Goal: Task Accomplishment & Management: Complete application form

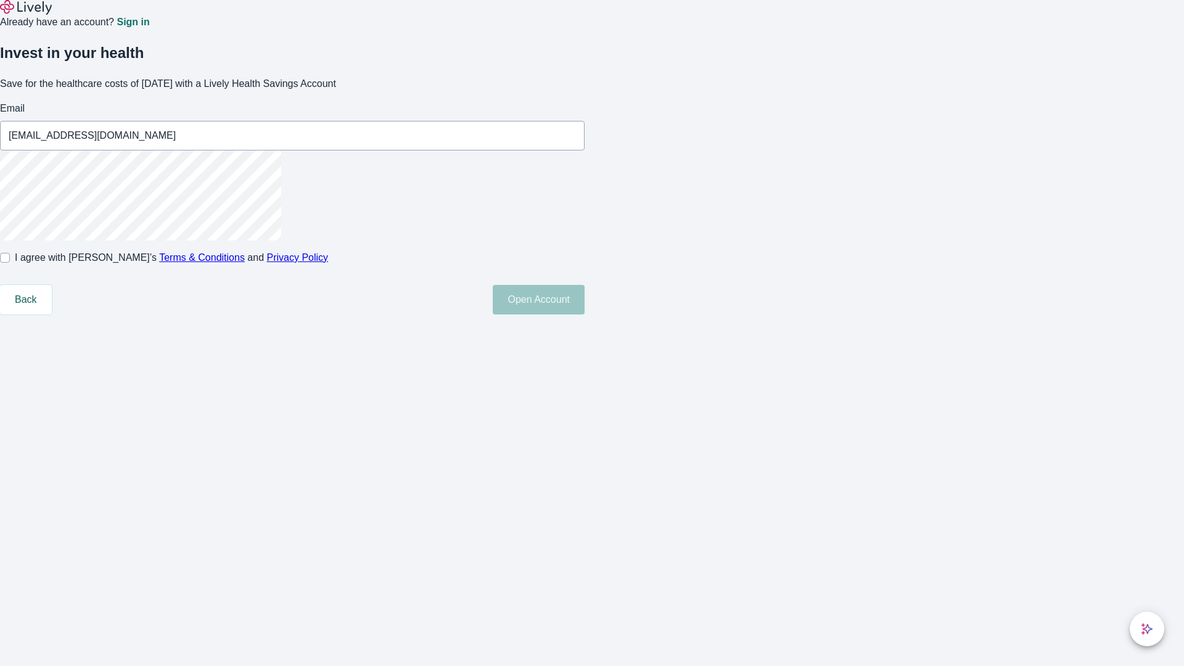
click at [10, 263] on input "I agree with Lively’s Terms & Conditions and Privacy Policy" at bounding box center [5, 258] width 10 height 10
checkbox input "true"
click at [584, 314] on button "Open Account" at bounding box center [539, 300] width 92 height 30
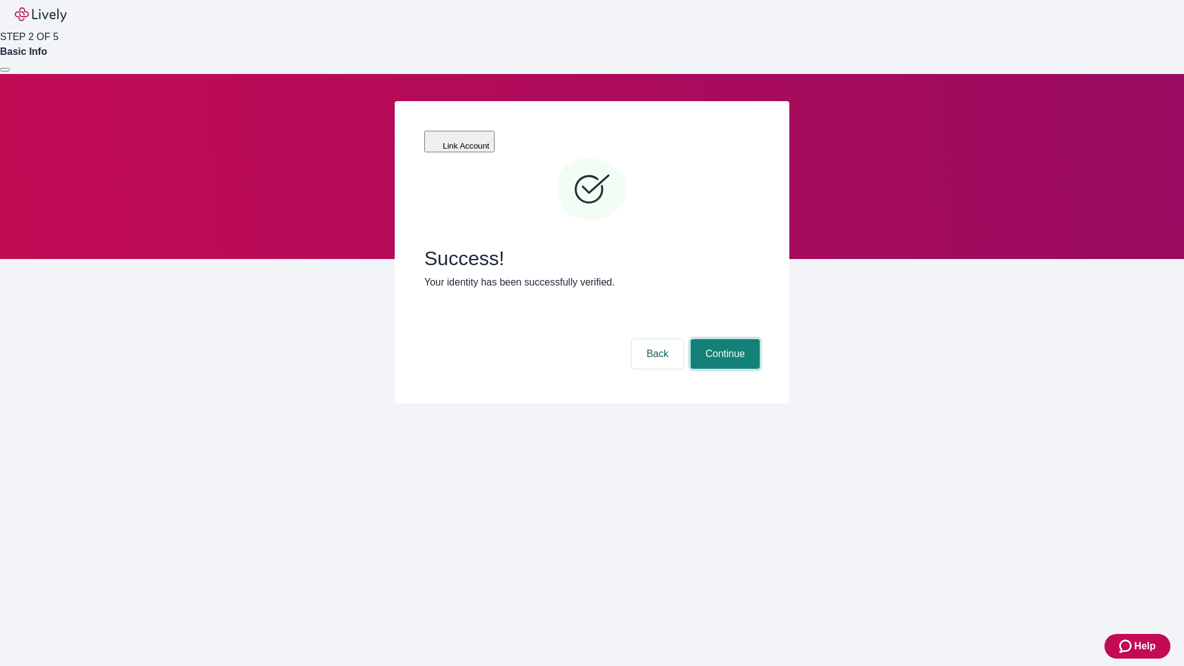
click at [723, 339] on button "Continue" at bounding box center [724, 354] width 69 height 30
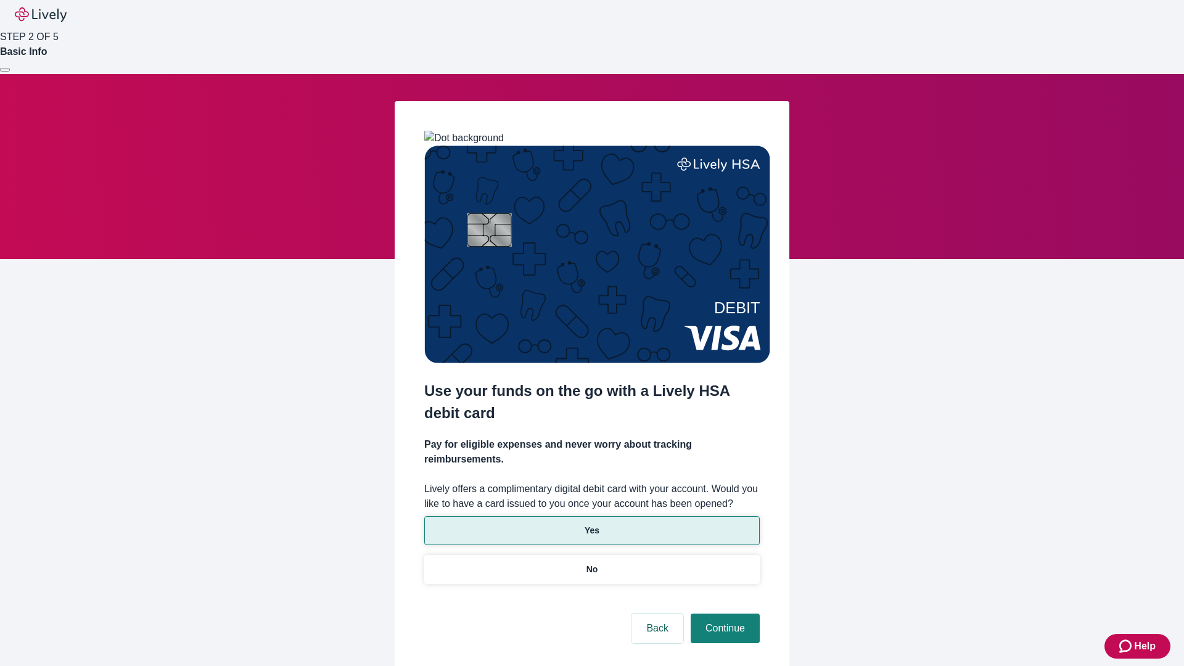
click at [591, 524] on p "Yes" at bounding box center [591, 530] width 15 height 13
click at [723, 613] on button "Continue" at bounding box center [724, 628] width 69 height 30
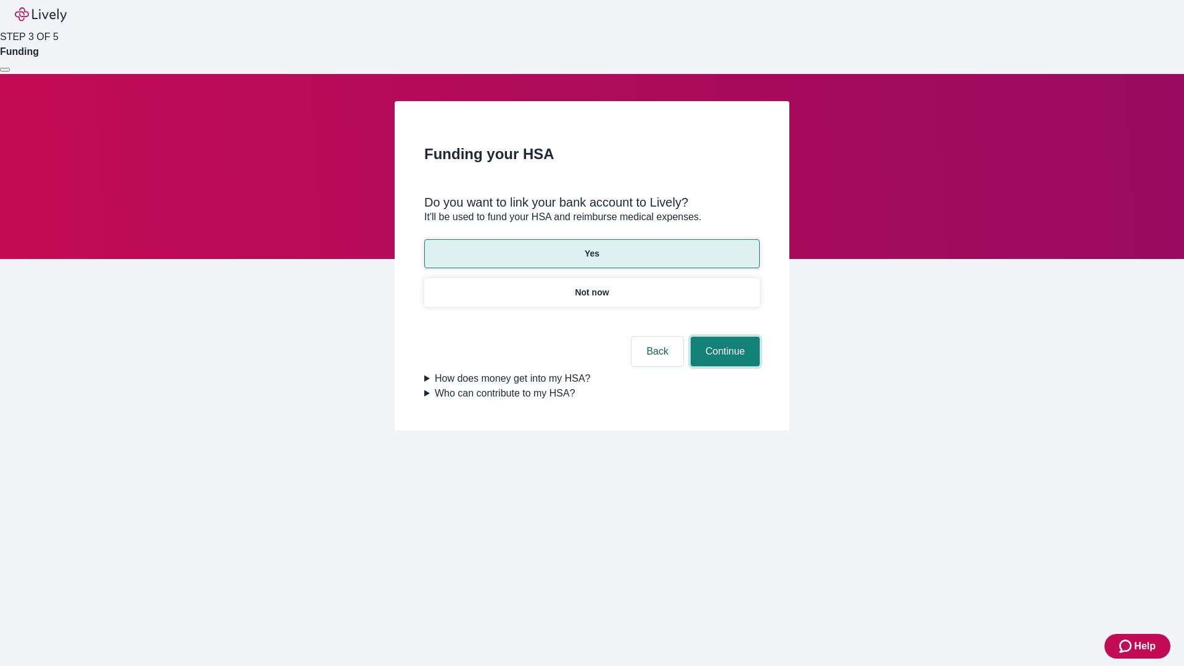
click at [723, 337] on button "Continue" at bounding box center [724, 352] width 69 height 30
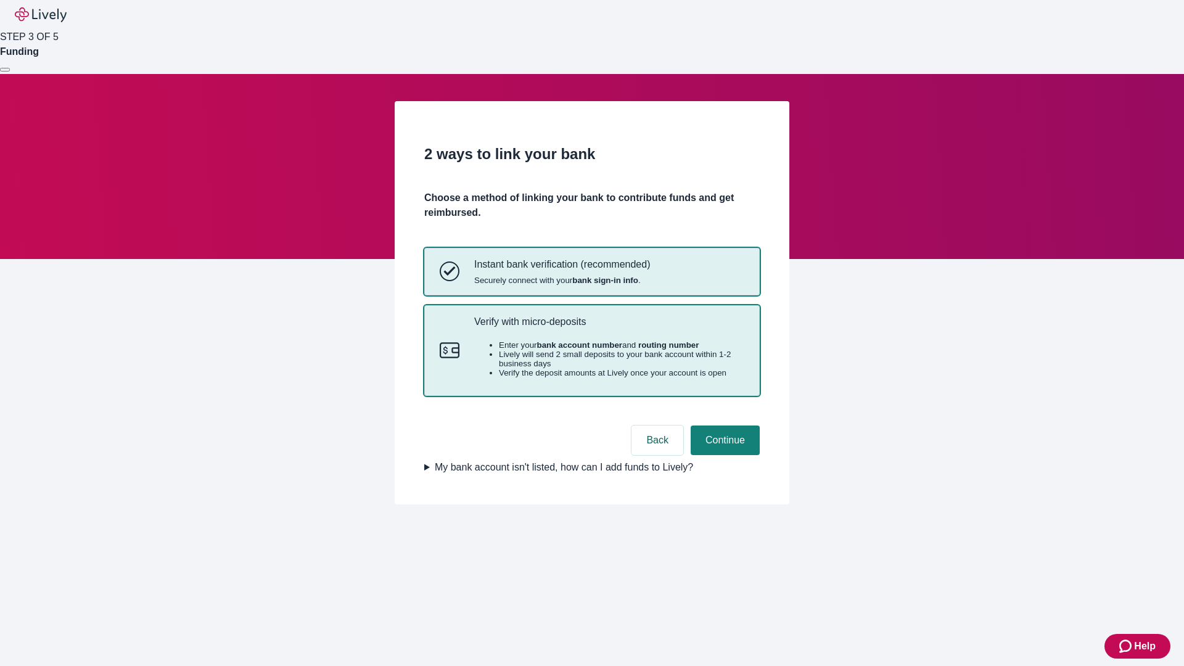
click at [608, 327] on p "Verify with micro-deposits" at bounding box center [609, 322] width 270 height 12
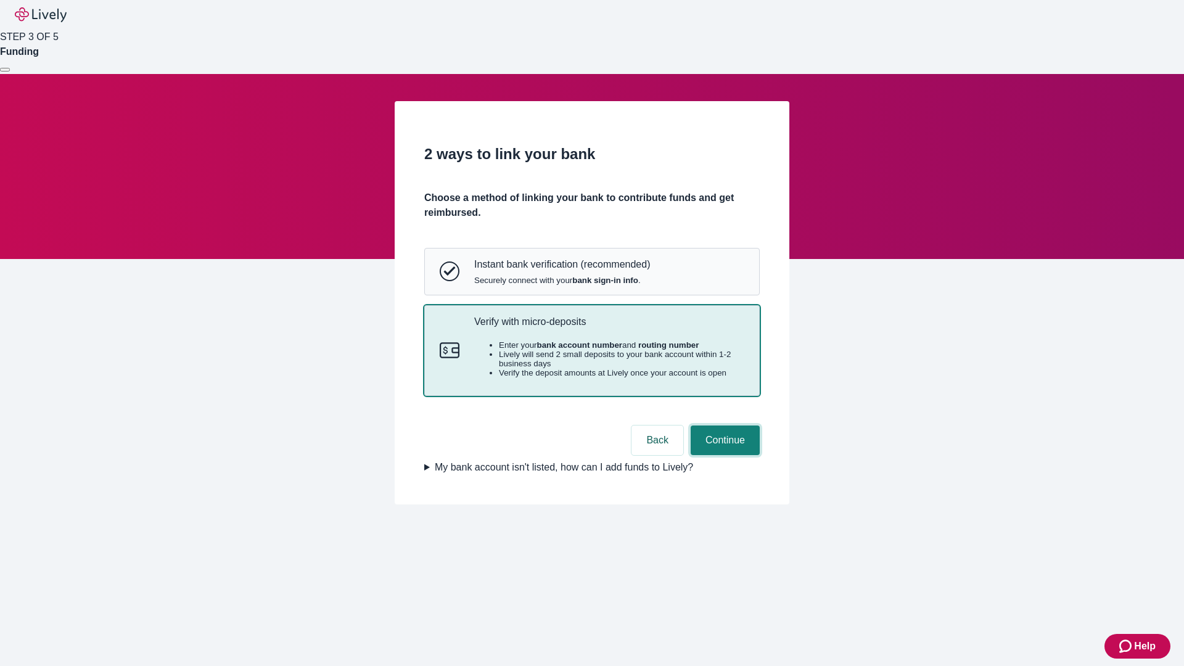
click at [723, 455] on button "Continue" at bounding box center [724, 440] width 69 height 30
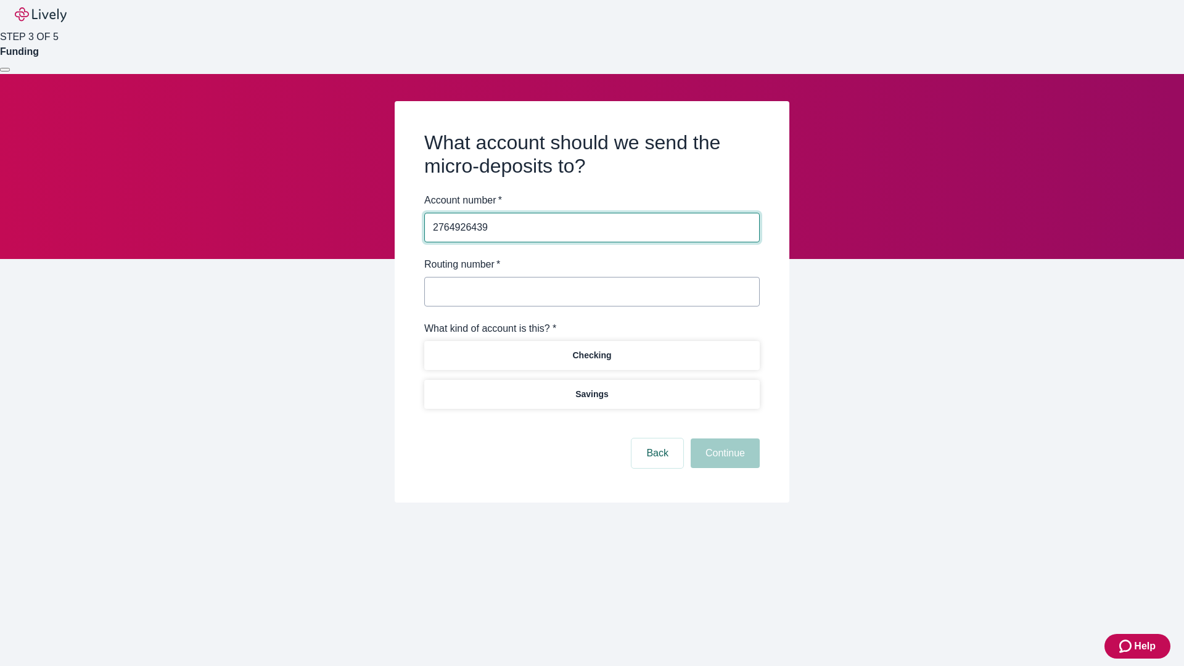
type input "2764926439"
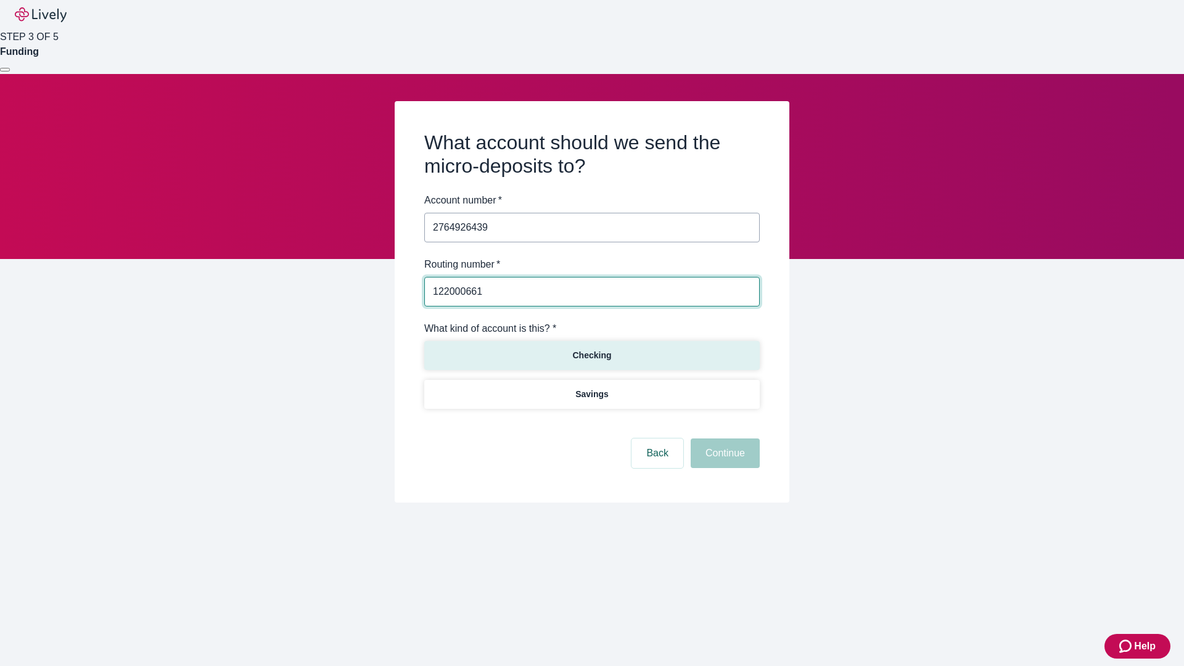
type input "122000661"
click at [591, 354] on p "Checking" at bounding box center [591, 355] width 39 height 13
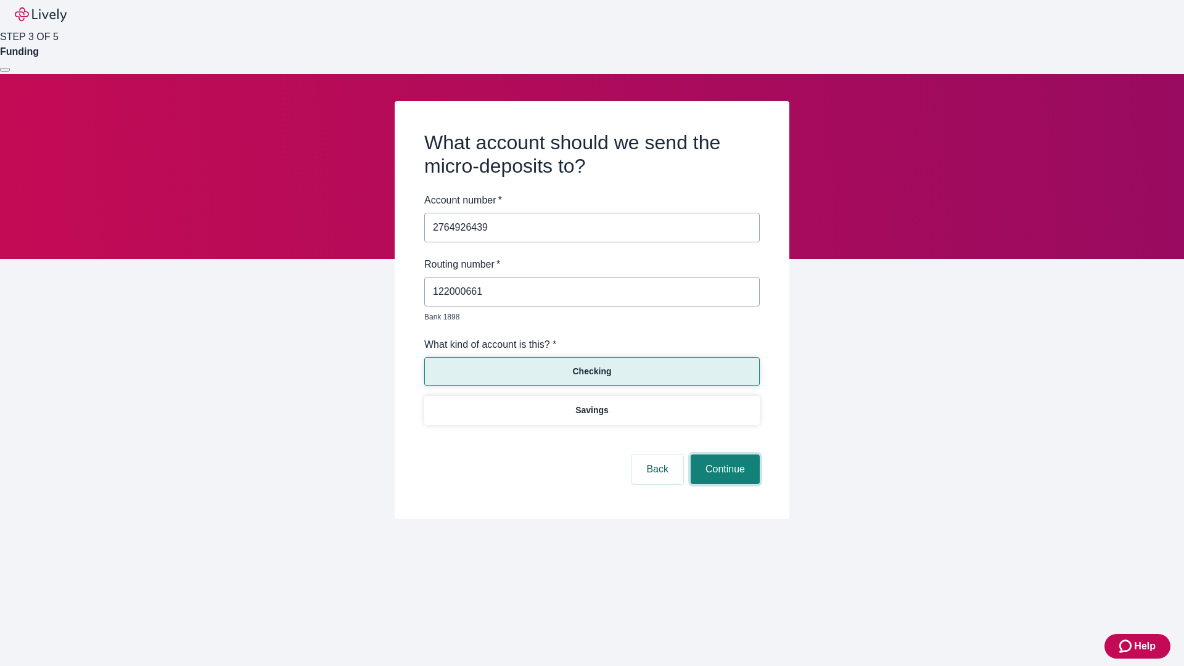
click at [723, 455] on button "Continue" at bounding box center [724, 469] width 69 height 30
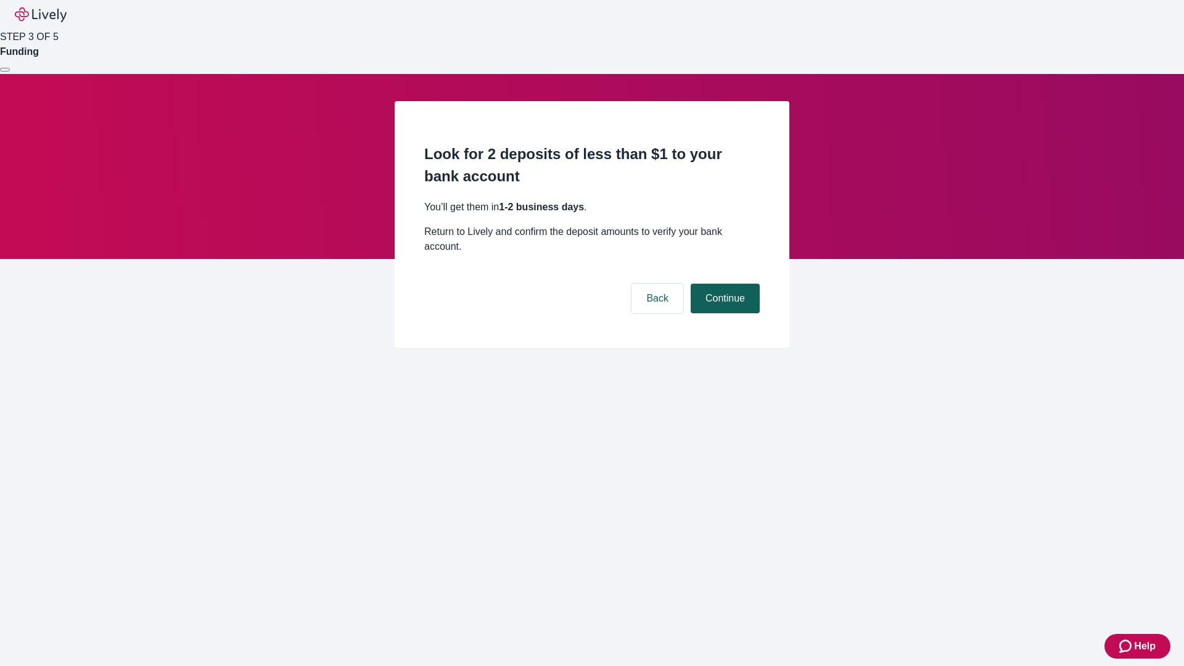
click at [723, 284] on button "Continue" at bounding box center [724, 299] width 69 height 30
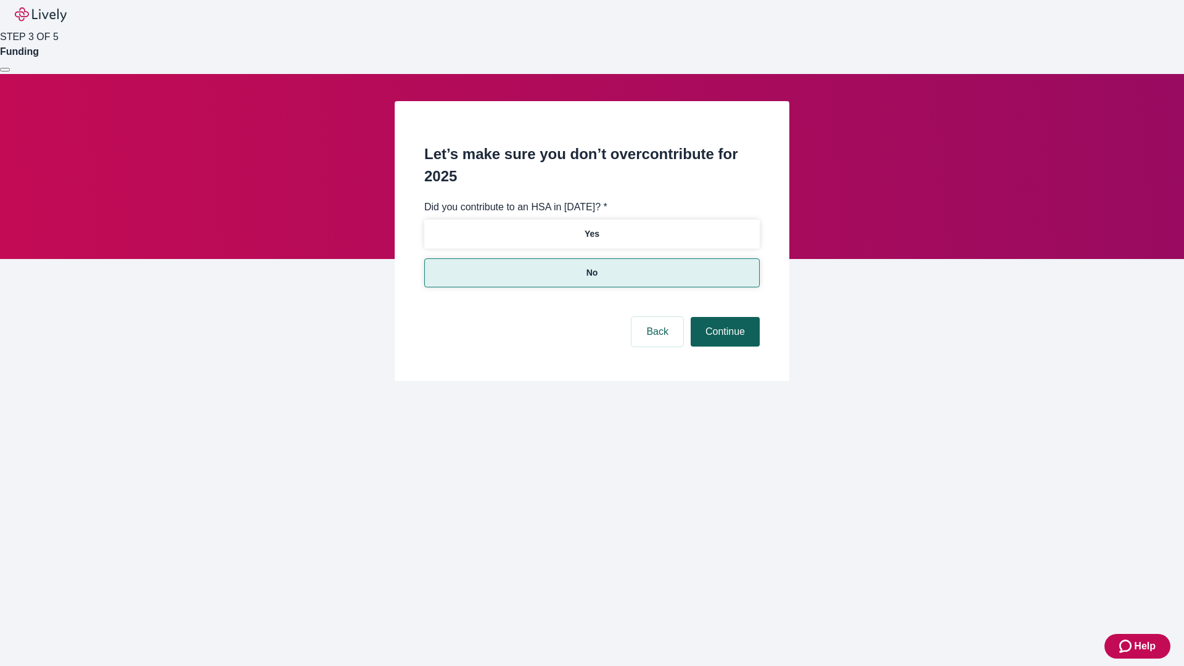
click at [723, 317] on button "Continue" at bounding box center [724, 332] width 69 height 30
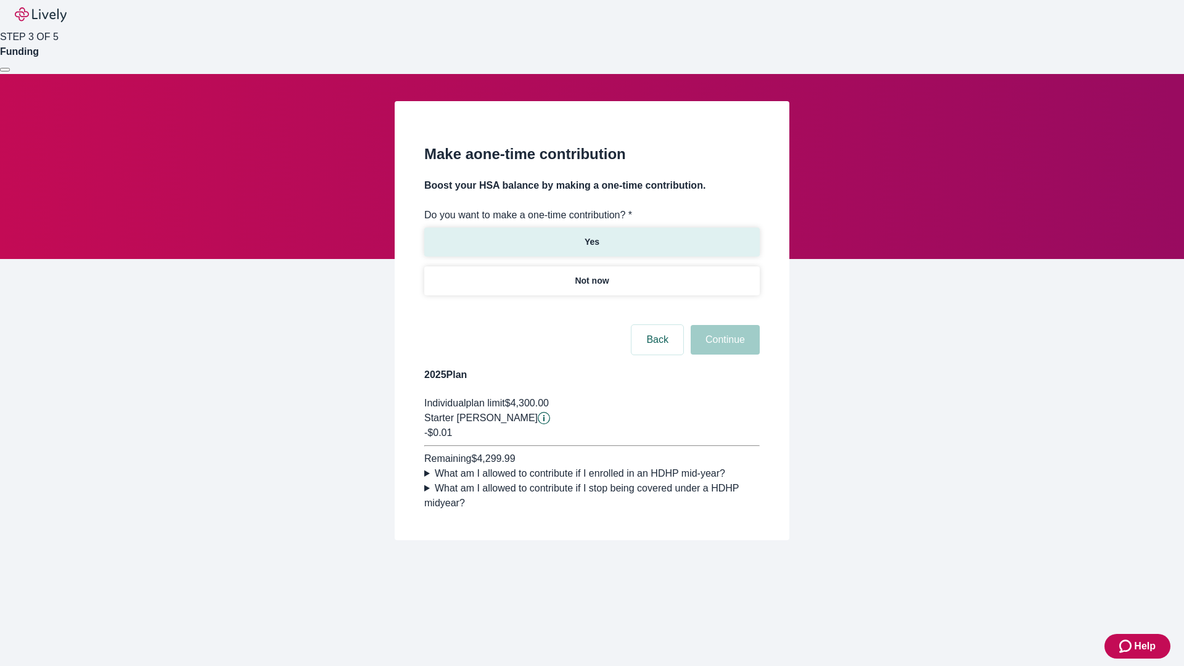
click at [591, 235] on p "Yes" at bounding box center [591, 241] width 15 height 13
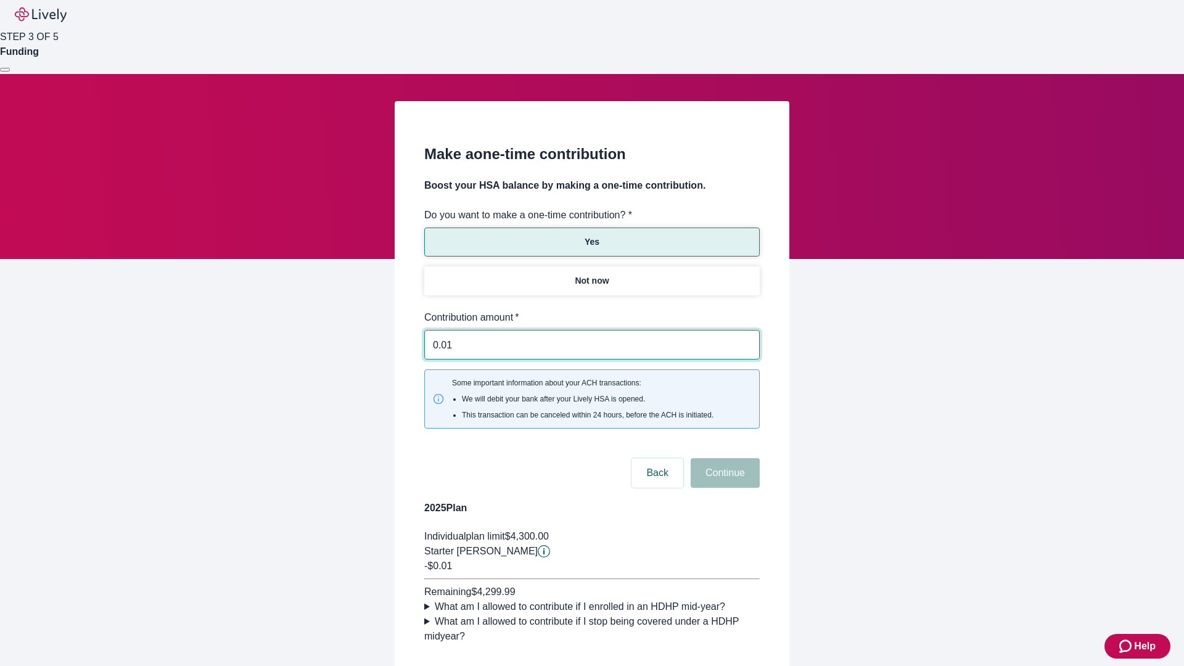
type input "0.01"
click at [723, 458] on button "Continue" at bounding box center [724, 473] width 69 height 30
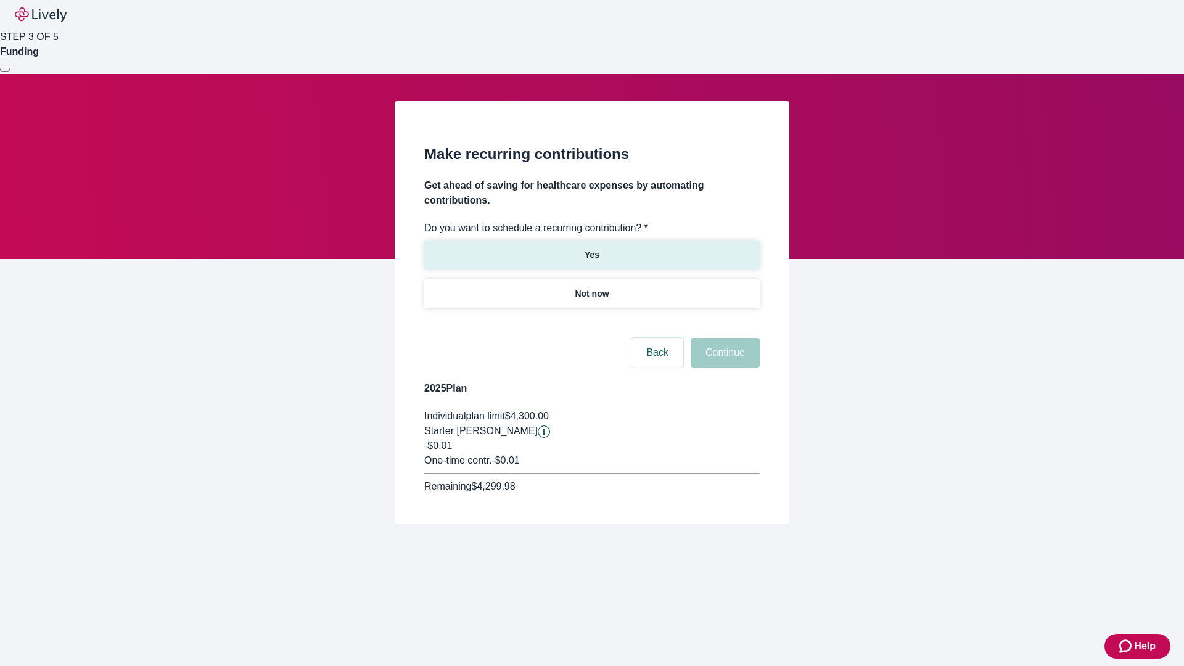
click at [591, 248] on p "Yes" at bounding box center [591, 254] width 15 height 13
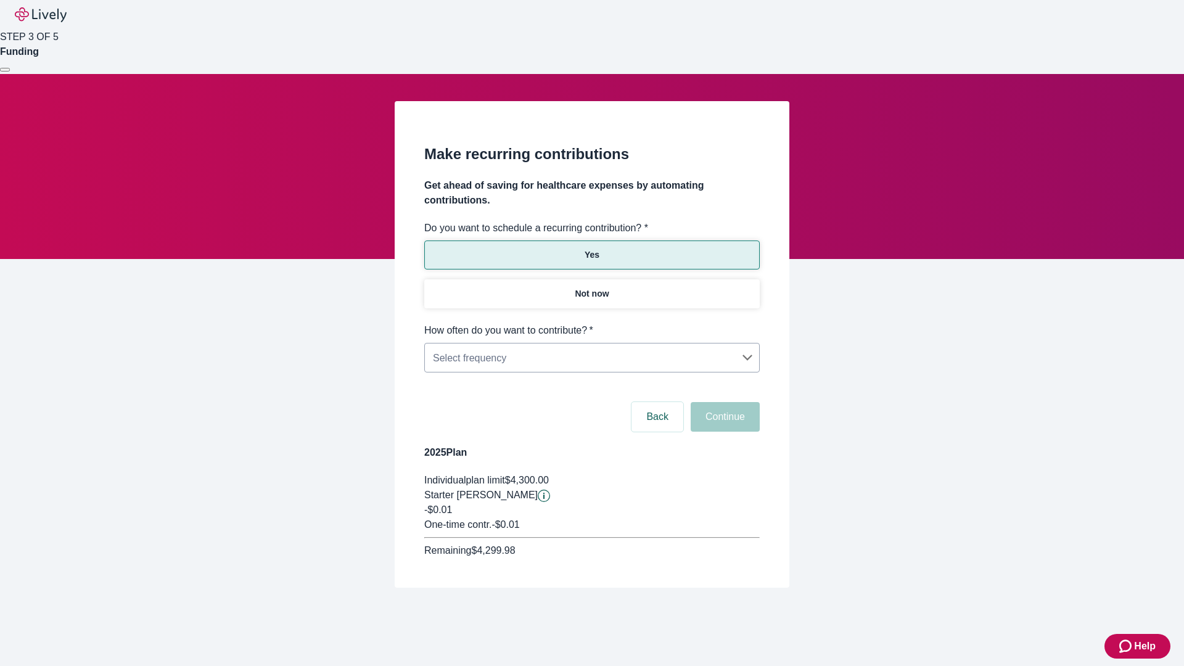
click at [591, 323] on body "Help STEP 3 OF 5 Funding Make recurring contributions Get ahead of saving for h…" at bounding box center [592, 323] width 1184 height 647
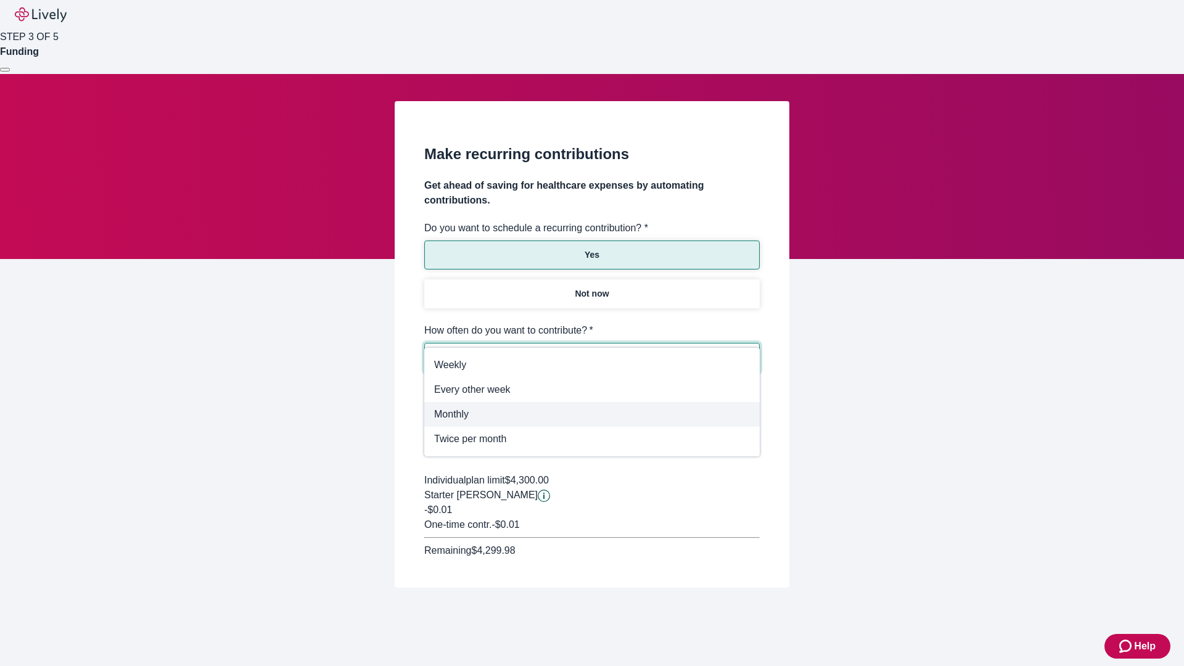
click at [592, 414] on span "Monthly" at bounding box center [592, 414] width 316 height 15
type input "Monthly"
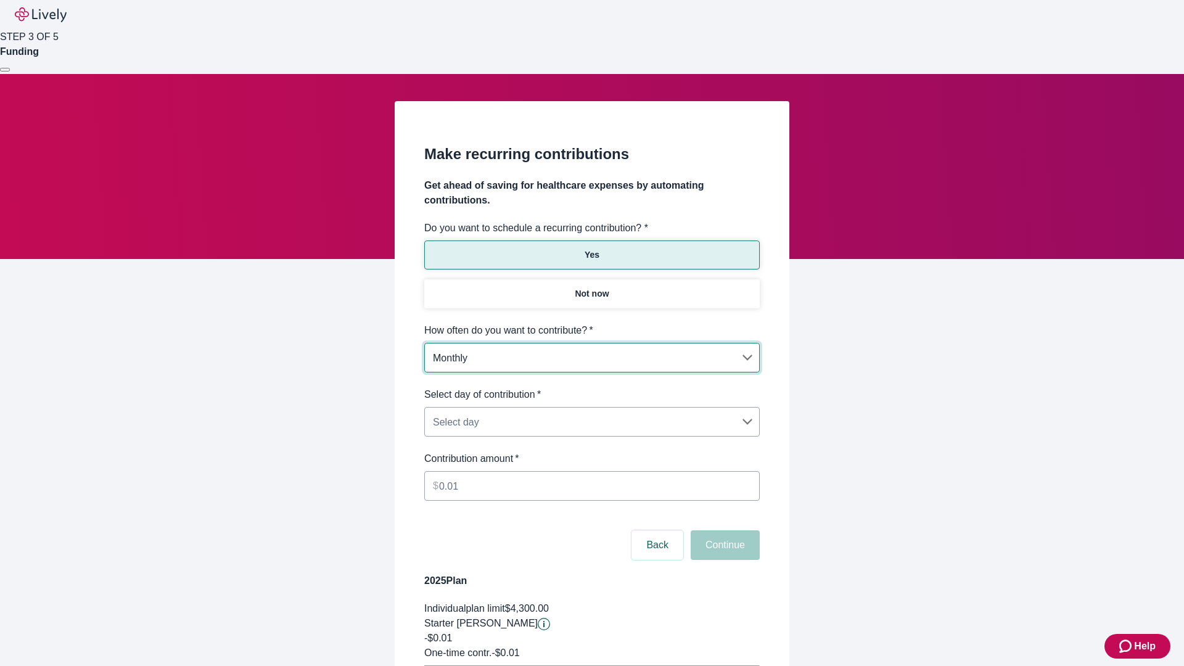
click at [591, 387] on body "Help STEP 3 OF 5 Funding Make recurring contributions Get ahead of saving for h…" at bounding box center [592, 387] width 1184 height 775
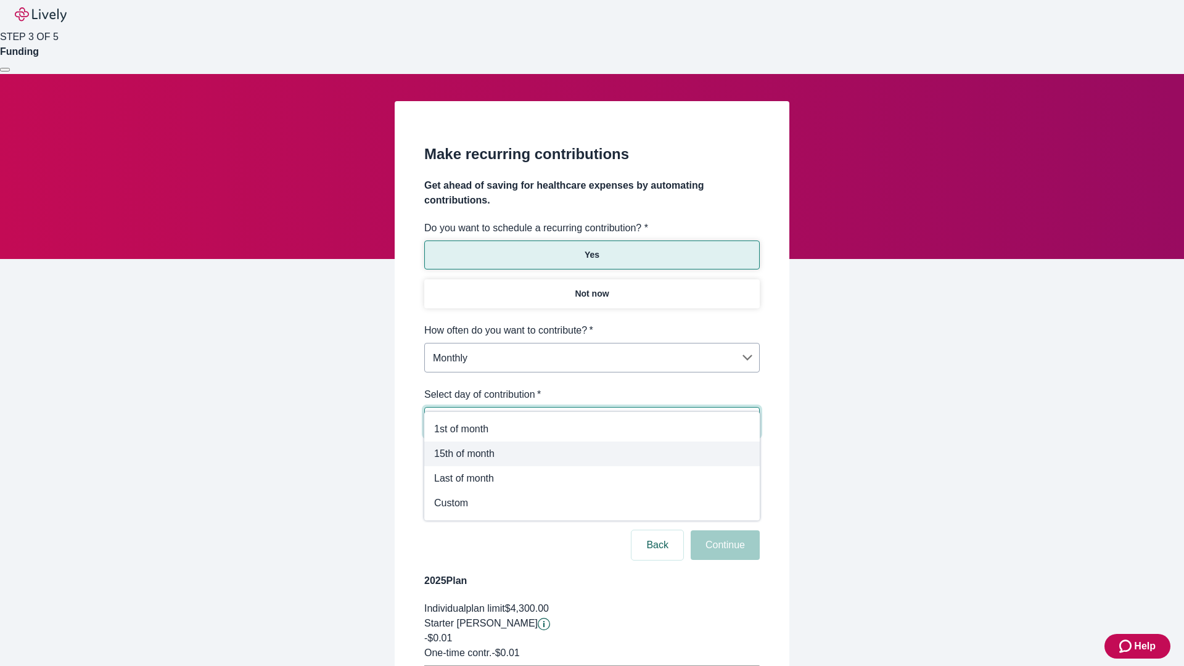
click at [592, 454] on span "15th of month" at bounding box center [592, 453] width 316 height 15
type input "Monthly15th"
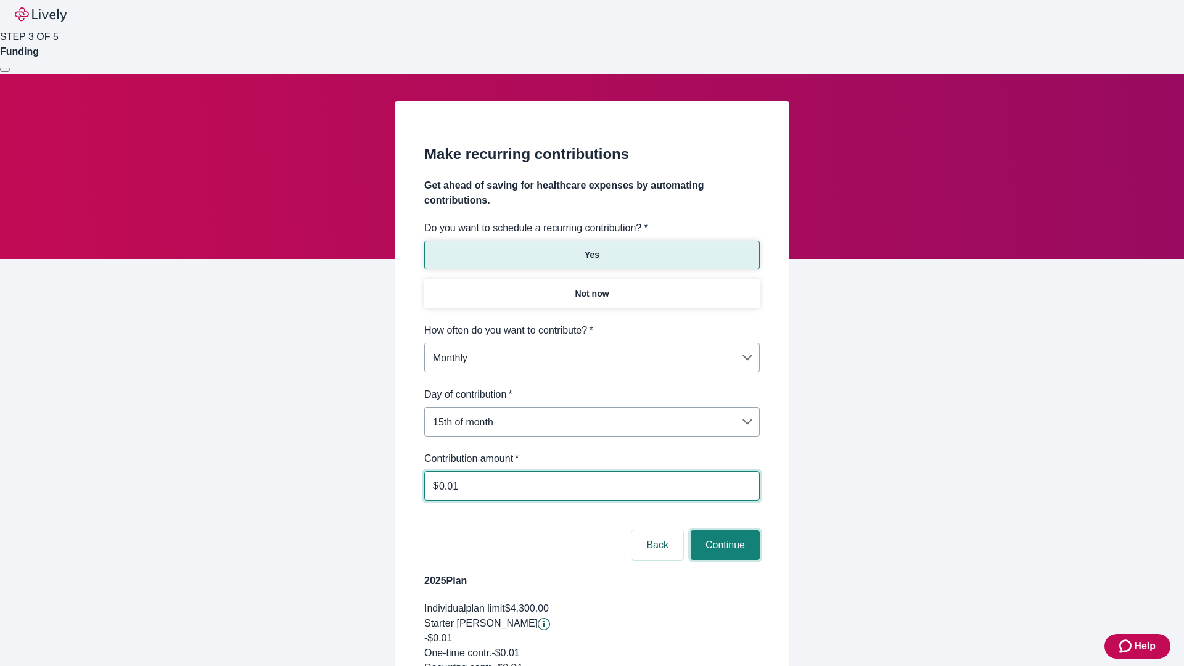
click at [723, 530] on button "Continue" at bounding box center [724, 545] width 69 height 30
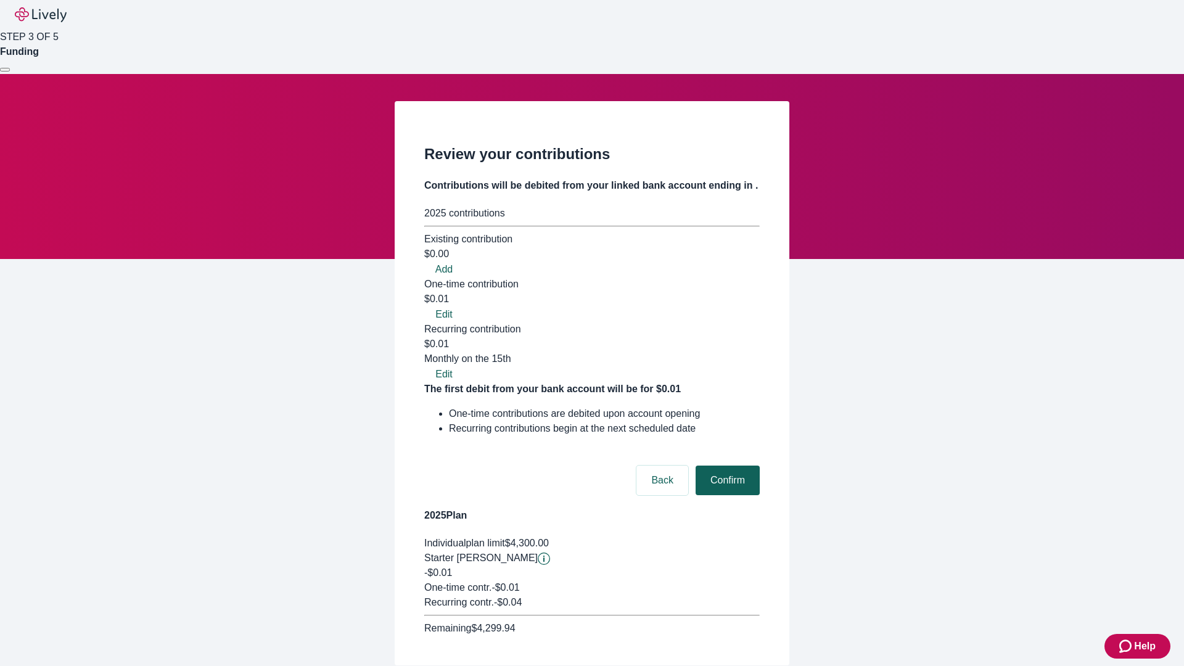
click at [726, 465] on button "Confirm" at bounding box center [727, 480] width 64 height 30
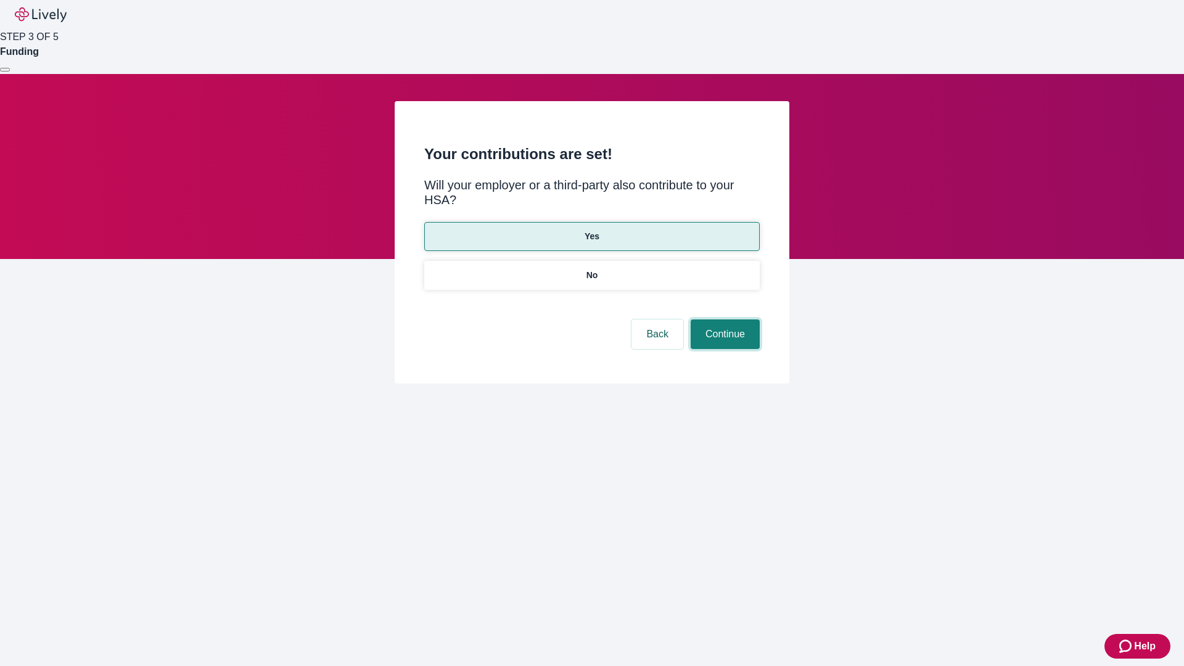
click at [723, 319] on button "Continue" at bounding box center [724, 334] width 69 height 30
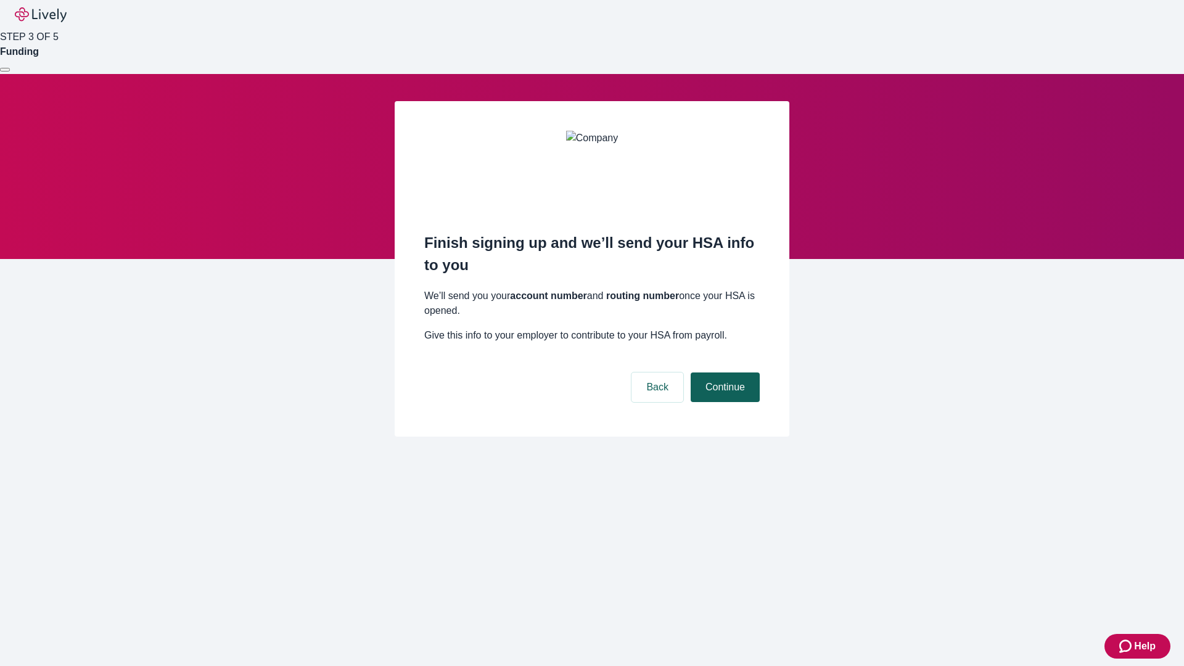
click at [723, 372] on button "Continue" at bounding box center [724, 387] width 69 height 30
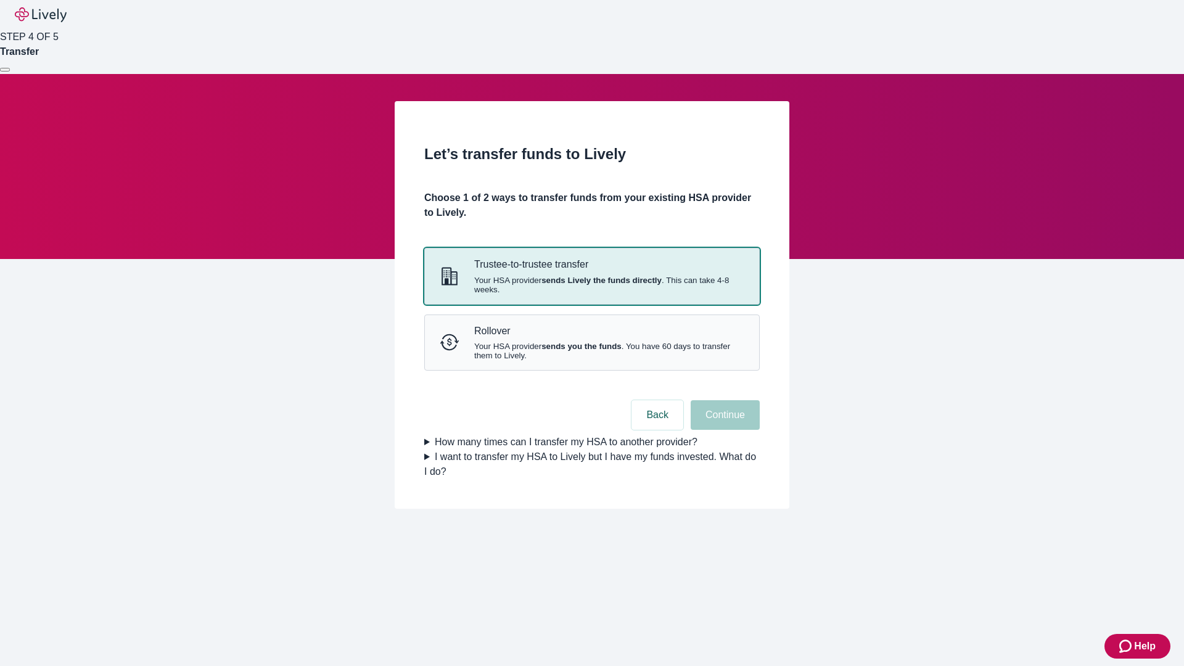
click at [591, 285] on strong "sends Lively the funds directly" at bounding box center [601, 280] width 120 height 9
click at [723, 430] on button "Continue" at bounding box center [724, 415] width 69 height 30
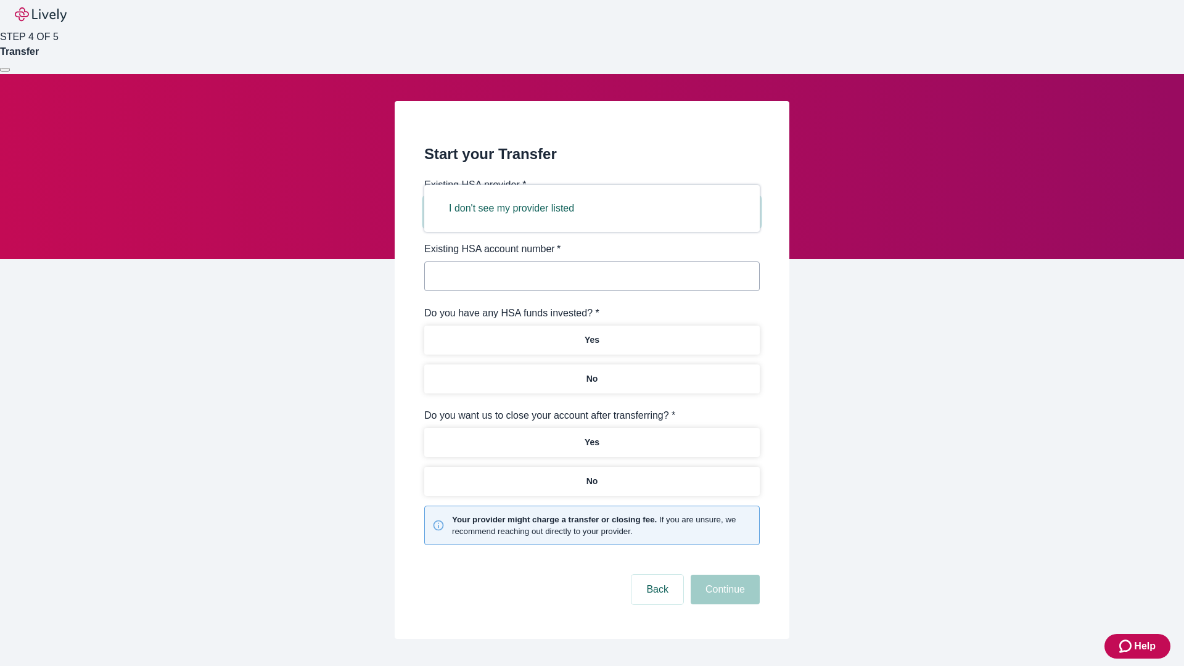
click at [515, 208] on button "I don't see my provider listed" at bounding box center [511, 209] width 155 height 30
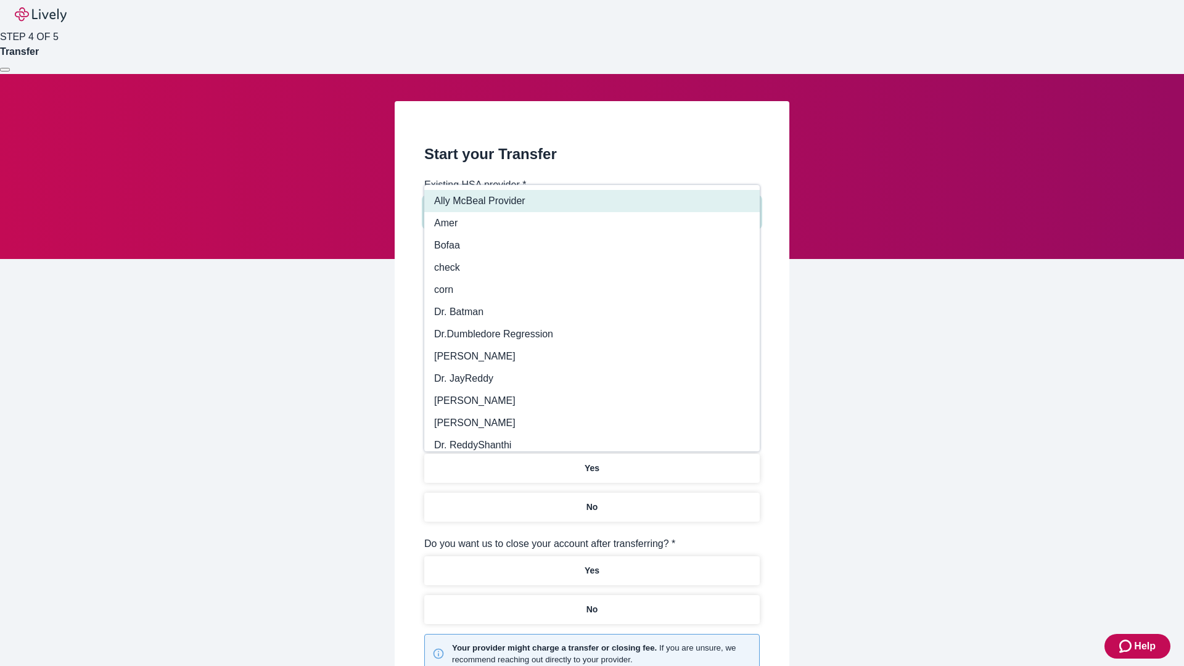
type input "Other"
type input "Health Equity"
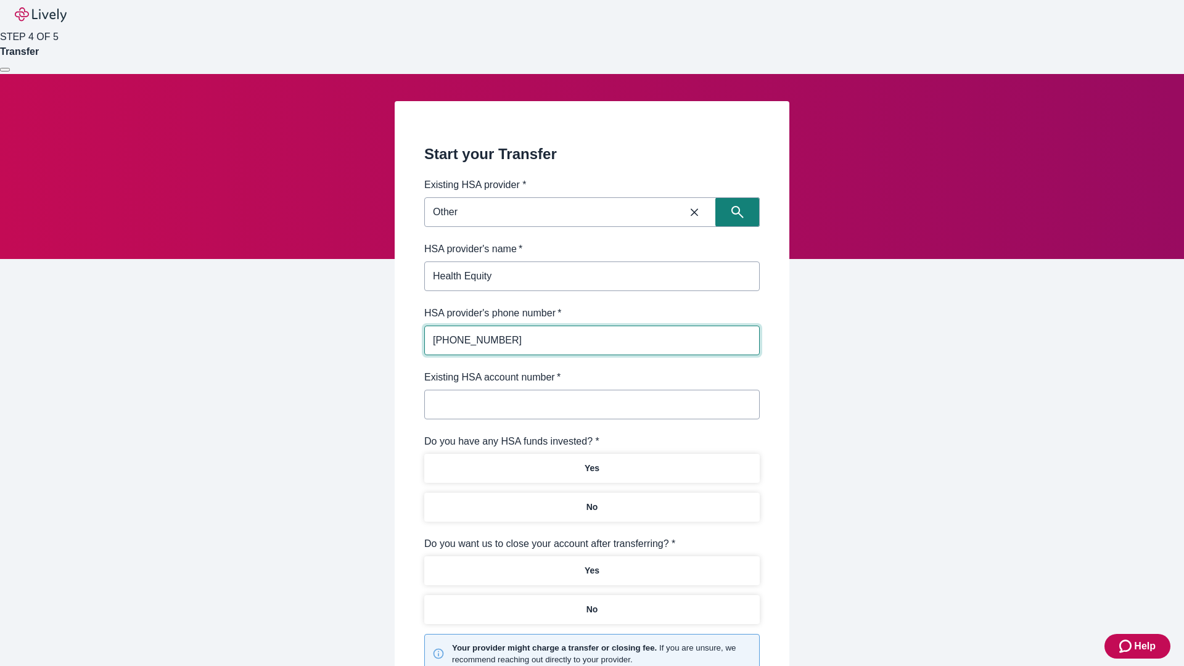
type input "(434) 343-4344"
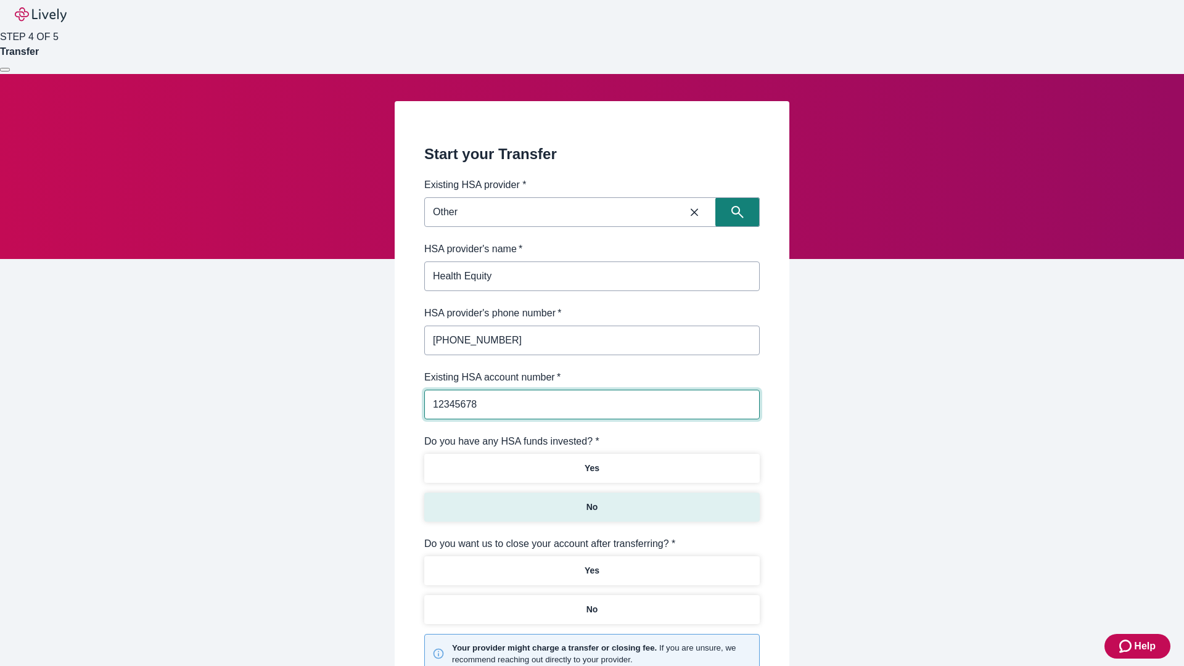
type input "12345678"
click at [591, 501] on p "No" at bounding box center [592, 507] width 12 height 13
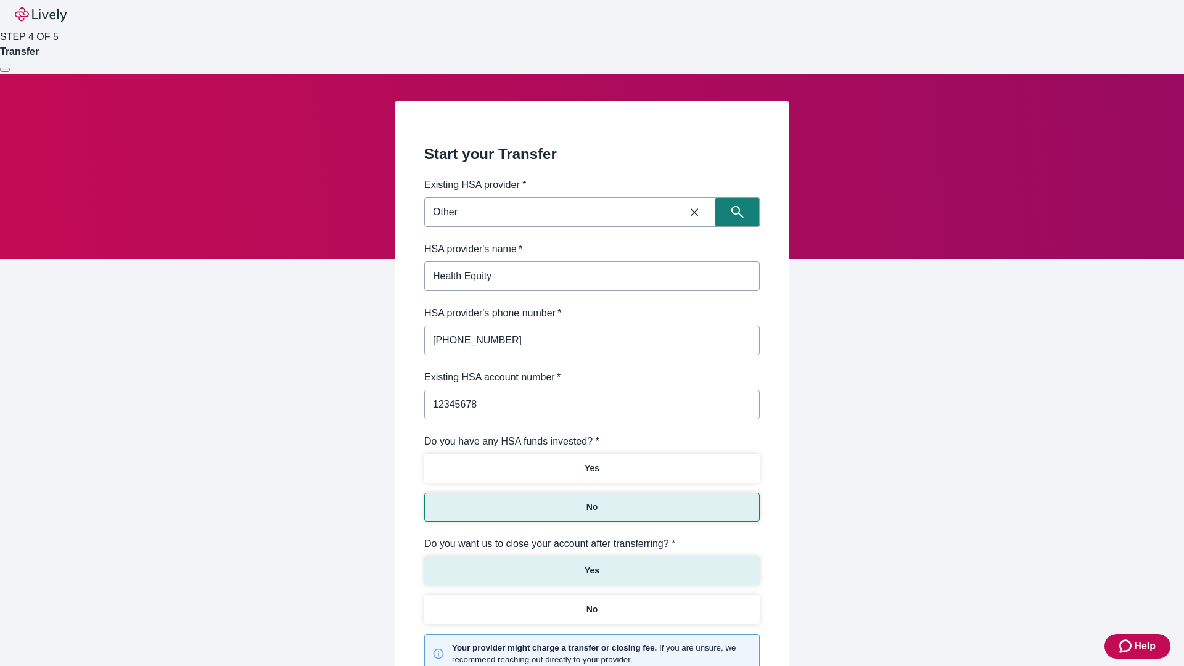
click at [591, 564] on p "Yes" at bounding box center [591, 570] width 15 height 13
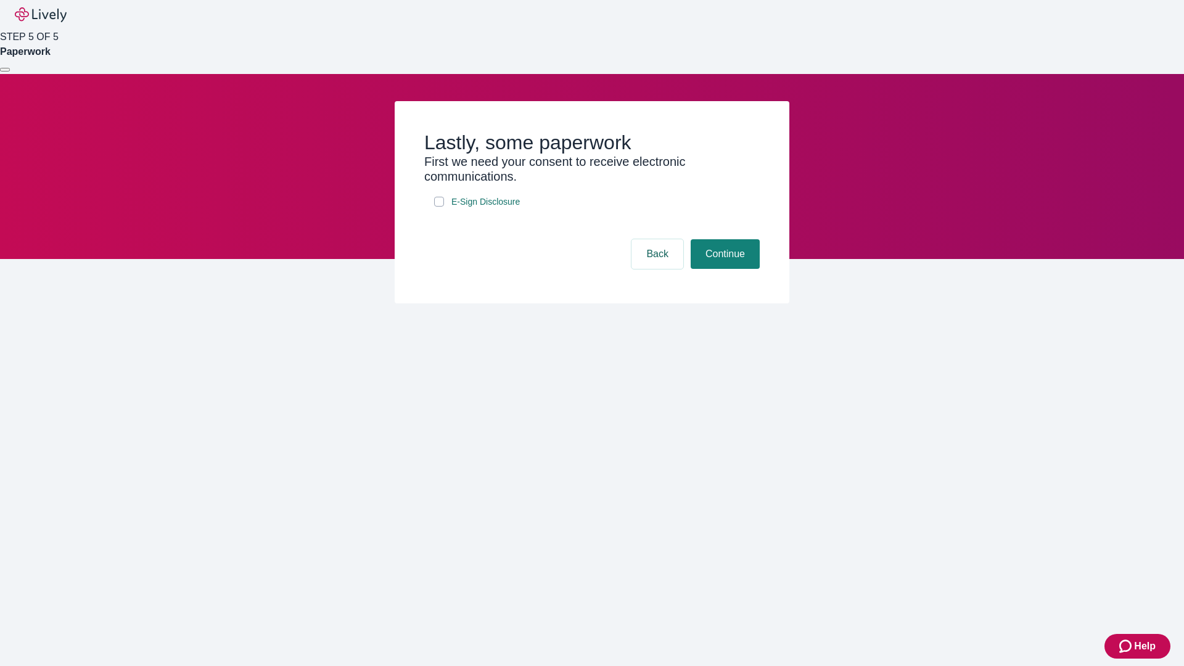
click at [439, 207] on input "E-Sign Disclosure" at bounding box center [439, 202] width 10 height 10
checkbox input "true"
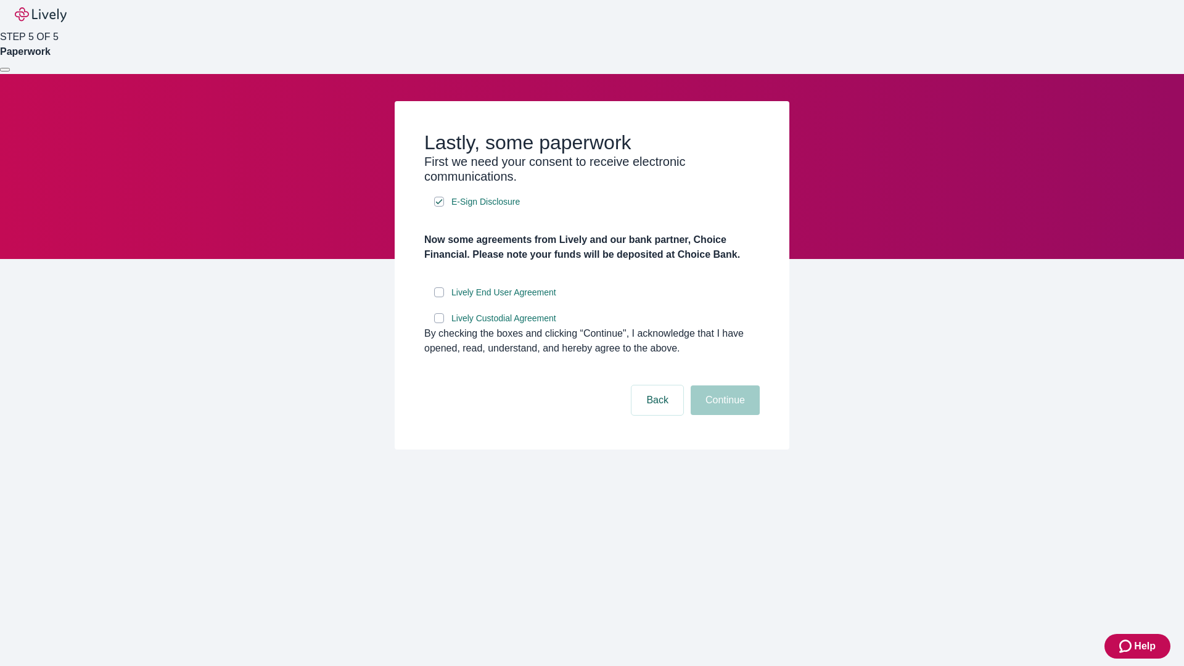
click at [439, 297] on input "Lively End User Agreement" at bounding box center [439, 292] width 10 height 10
checkbox input "true"
click at [439, 323] on input "Lively Custodial Agreement" at bounding box center [439, 318] width 10 height 10
checkbox input "true"
click at [723, 415] on button "Continue" at bounding box center [724, 400] width 69 height 30
